Goal: Task Accomplishment & Management: Use online tool/utility

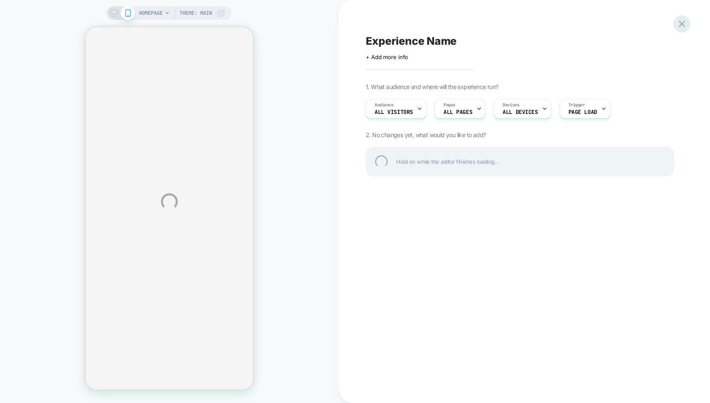
click at [682, 25] on div at bounding box center [681, 23] width 17 height 17
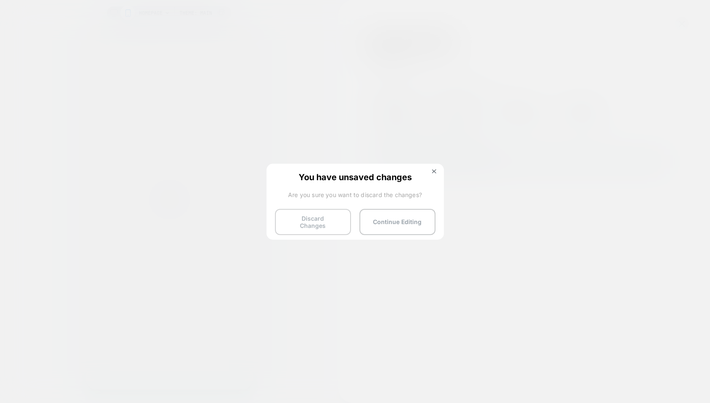
click at [319, 218] on button "Discard Changes" at bounding box center [313, 222] width 76 height 26
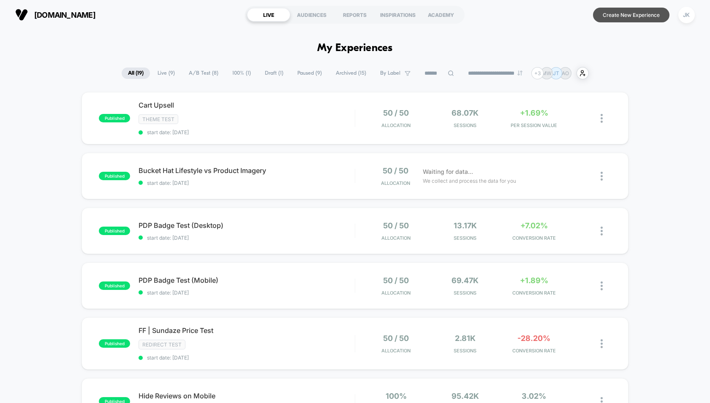
click at [622, 16] on button "Create New Experience" at bounding box center [631, 15] width 76 height 15
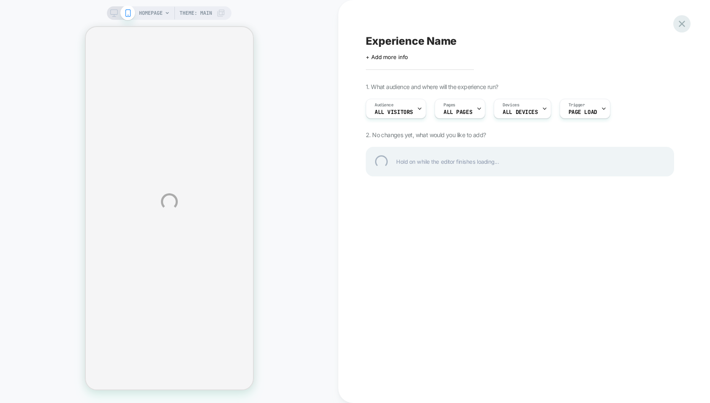
click at [676, 22] on div at bounding box center [681, 23] width 17 height 17
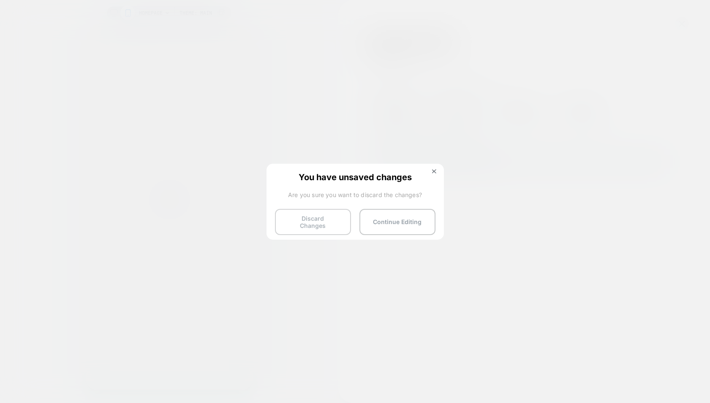
click at [293, 225] on button "Discard Changes" at bounding box center [313, 222] width 76 height 26
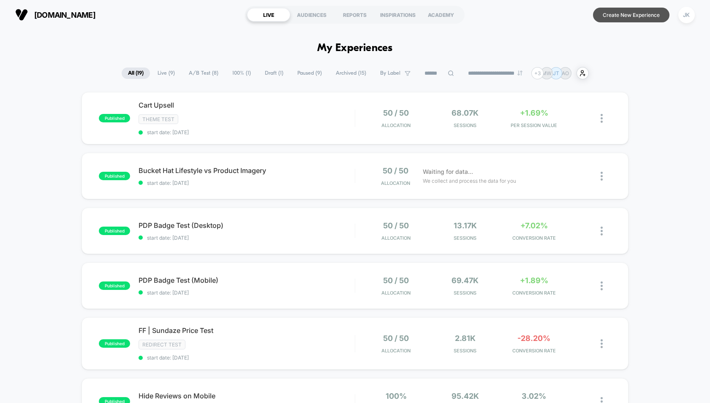
click at [655, 16] on button "Create New Experience" at bounding box center [631, 15] width 76 height 15
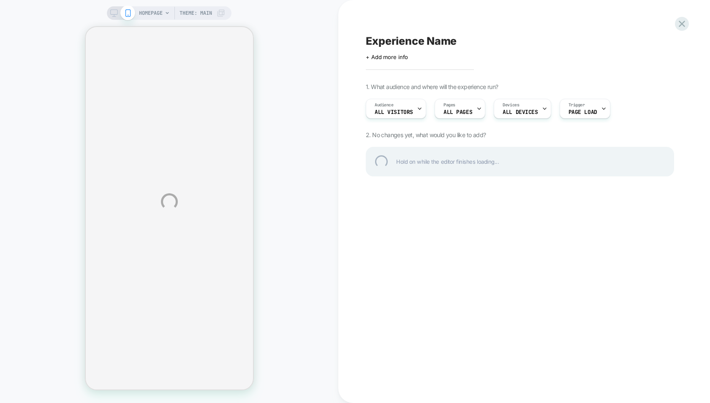
click at [402, 108] on div "HOMEPAGE Theme: MAIN Experience Name Click to edit experience details + Add mor…" at bounding box center [355, 201] width 710 height 403
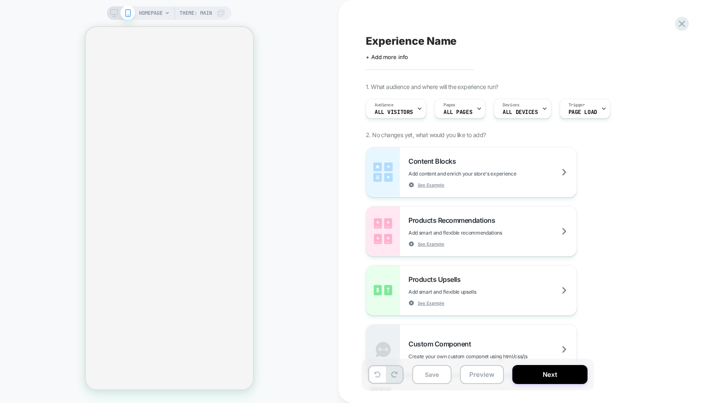
click at [402, 108] on div "Audience All Visitors" at bounding box center [393, 108] width 55 height 19
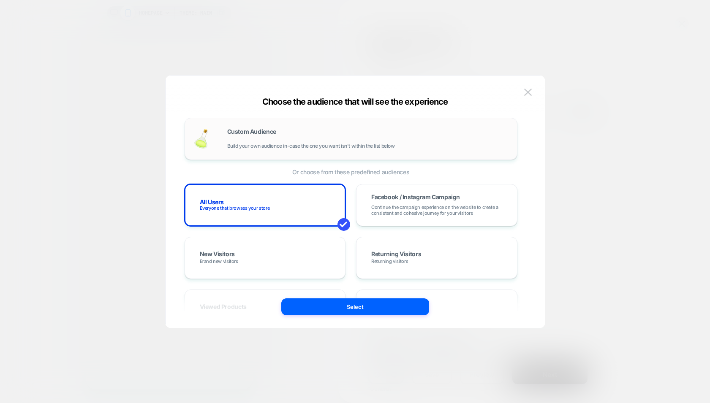
click at [333, 141] on div "Custom Audience Build your own audience in-case the one you want isn't within t…" at bounding box center [367, 139] width 281 height 20
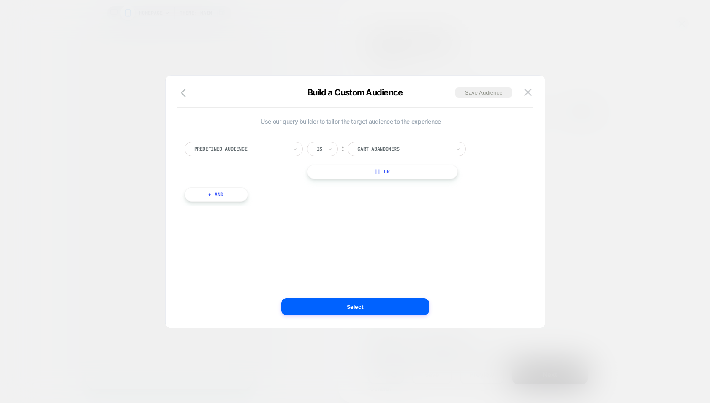
click at [262, 144] on div "Predefined Audience" at bounding box center [240, 148] width 95 height 9
click at [208, 253] on div "State" at bounding box center [248, 260] width 110 height 14
click at [371, 147] on div at bounding box center [403, 149] width 93 height 8
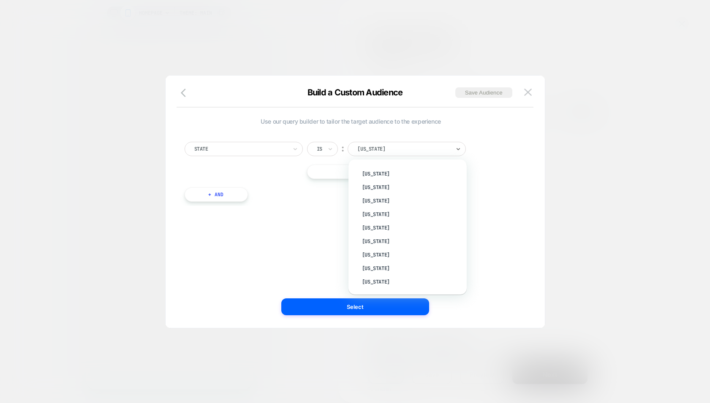
scroll to position [227, 0]
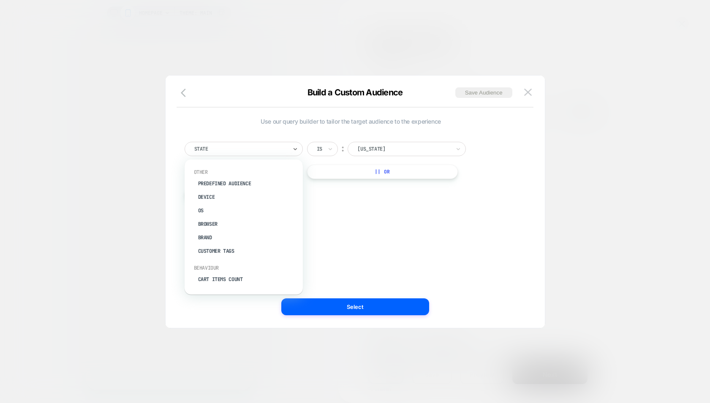
click at [274, 152] on div at bounding box center [240, 149] width 93 height 8
click at [217, 241] on div "Country" at bounding box center [248, 247] width 110 height 14
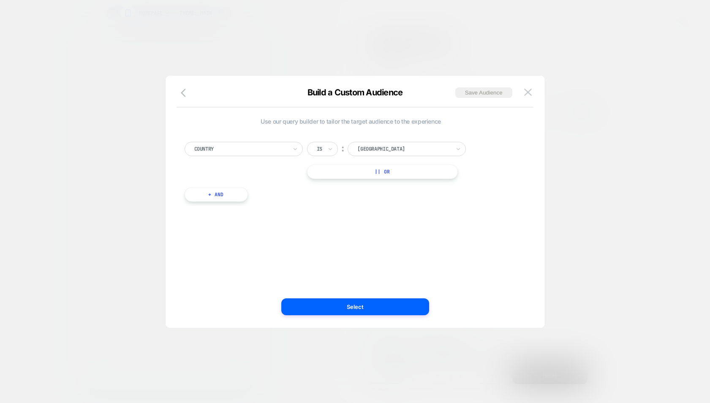
click at [264, 147] on div at bounding box center [240, 149] width 93 height 8
click at [211, 253] on div "State" at bounding box center [248, 260] width 110 height 14
click at [364, 149] on div at bounding box center [403, 149] width 93 height 8
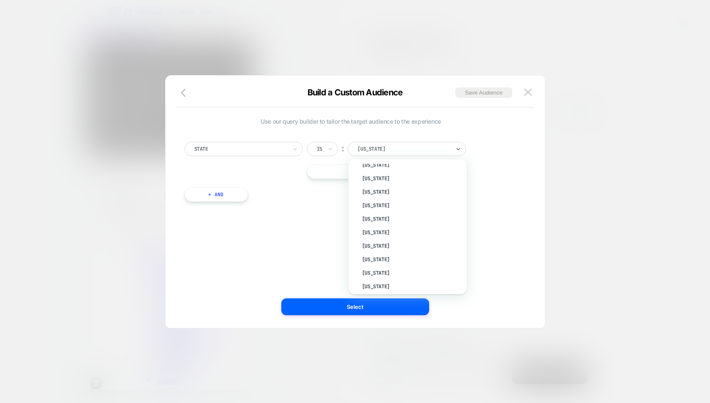
scroll to position [0, 0]
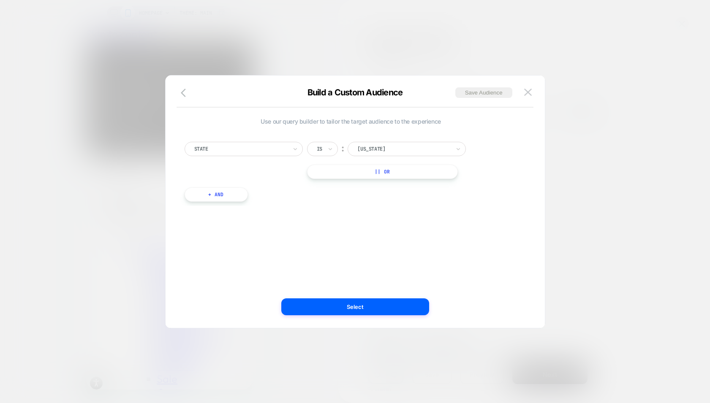
click at [319, 220] on div "Use our query builder to tailor the target audience to the experience State Is …" at bounding box center [351, 201] width 354 height 219
